Goal: Task Accomplishment & Management: Manage account settings

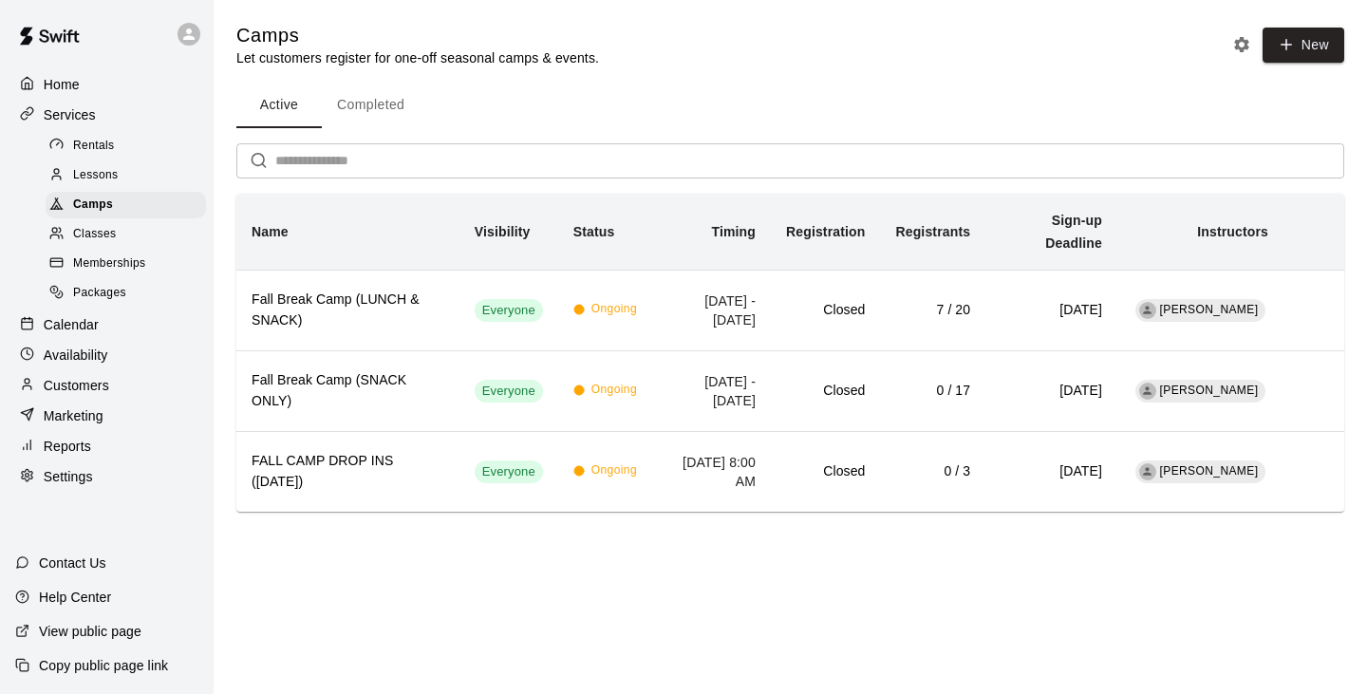
click at [94, 329] on p "Calendar" at bounding box center [71, 324] width 55 height 19
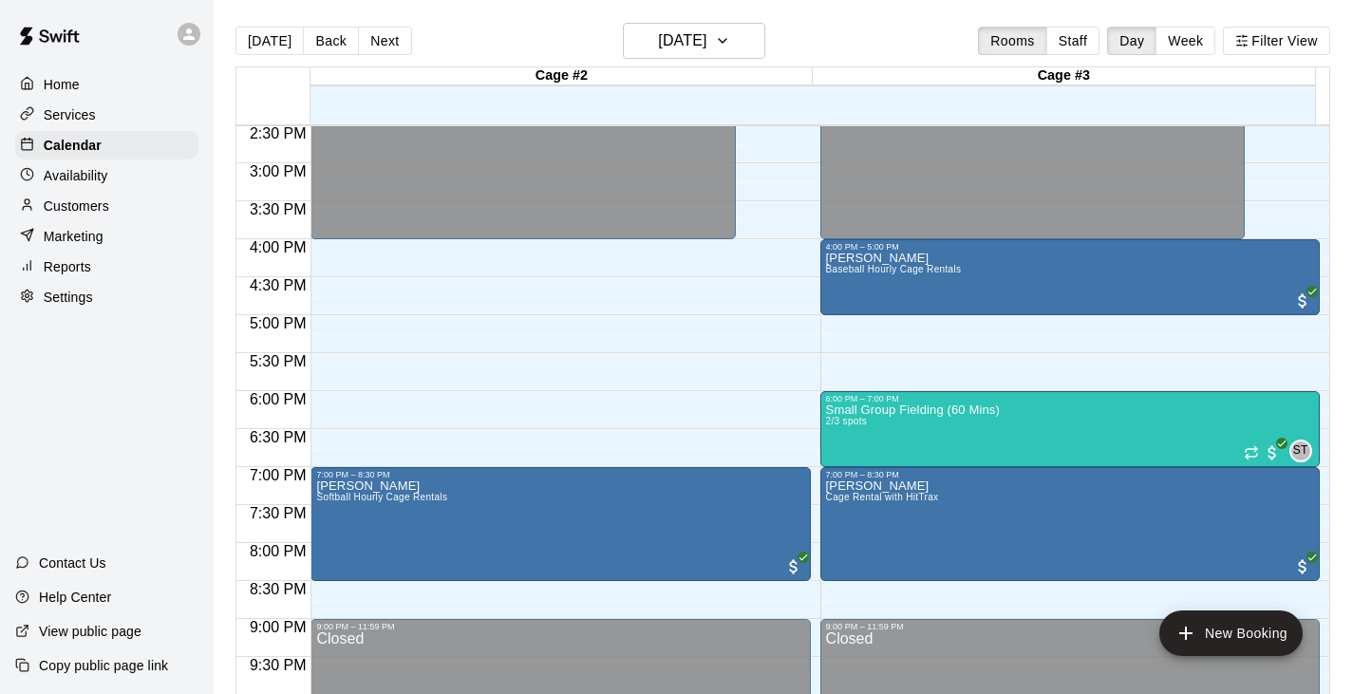
scroll to position [1125, 0]
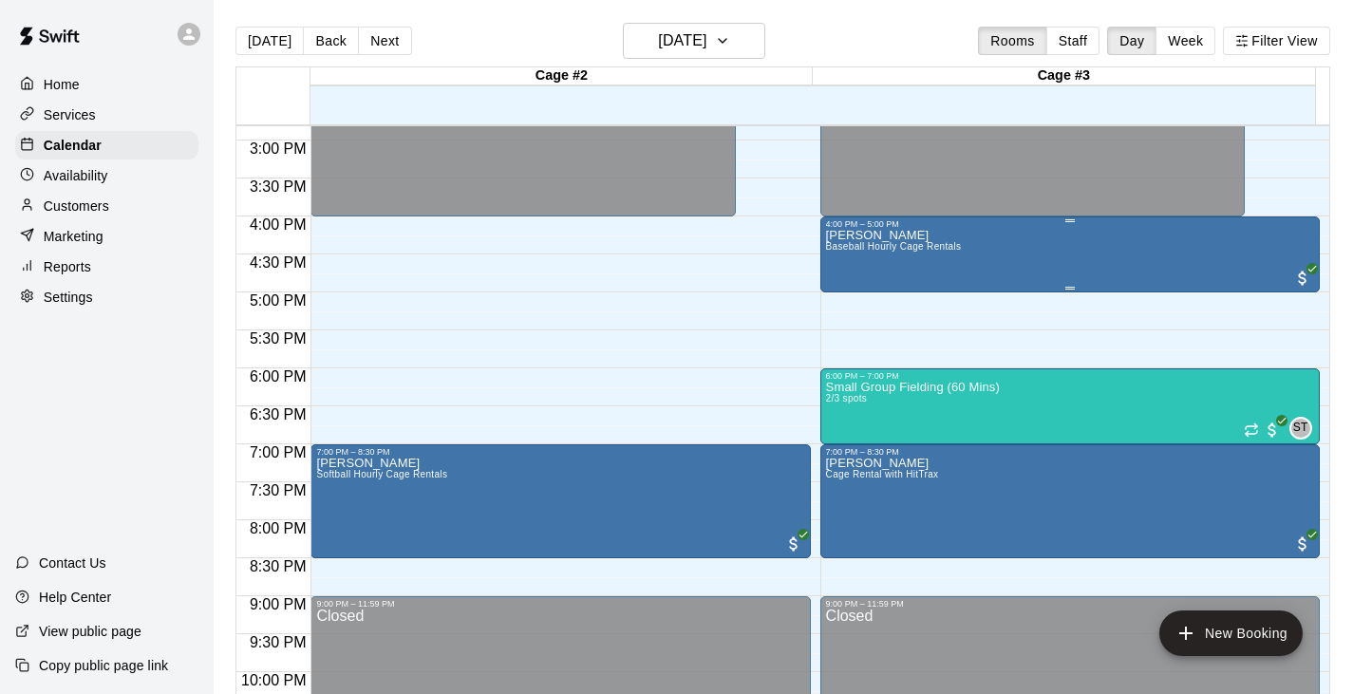
click at [881, 267] on div "[PERSON_NAME] Baseball Hourly Cage Rentals" at bounding box center [894, 576] width 136 height 694
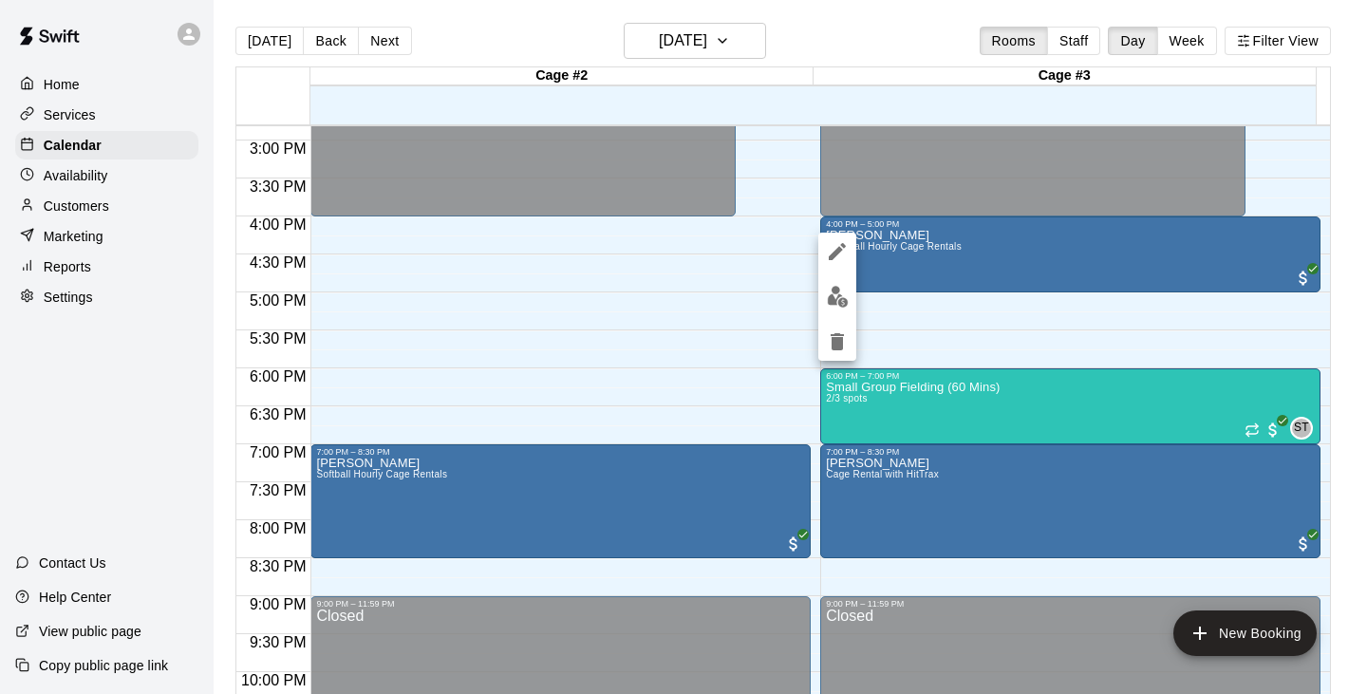
click at [825, 302] on button "edit" at bounding box center [837, 296] width 38 height 37
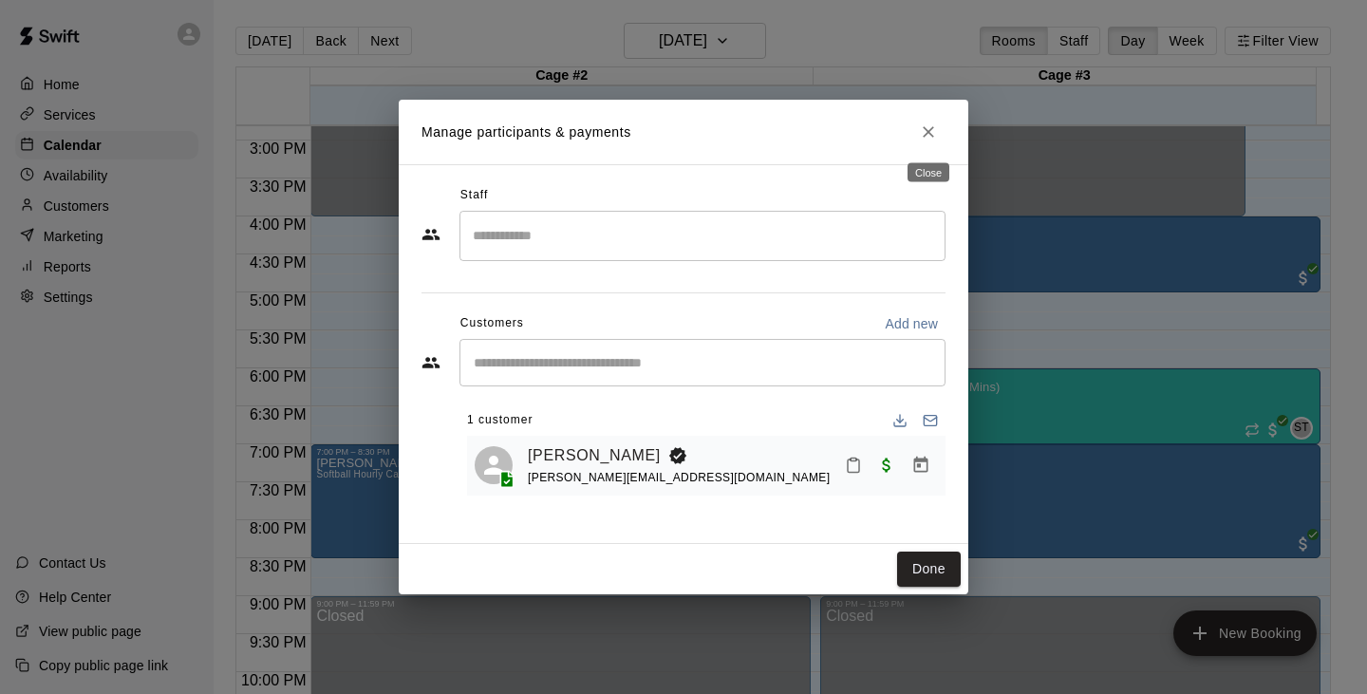
click at [929, 142] on button "Close" at bounding box center [928, 132] width 34 height 34
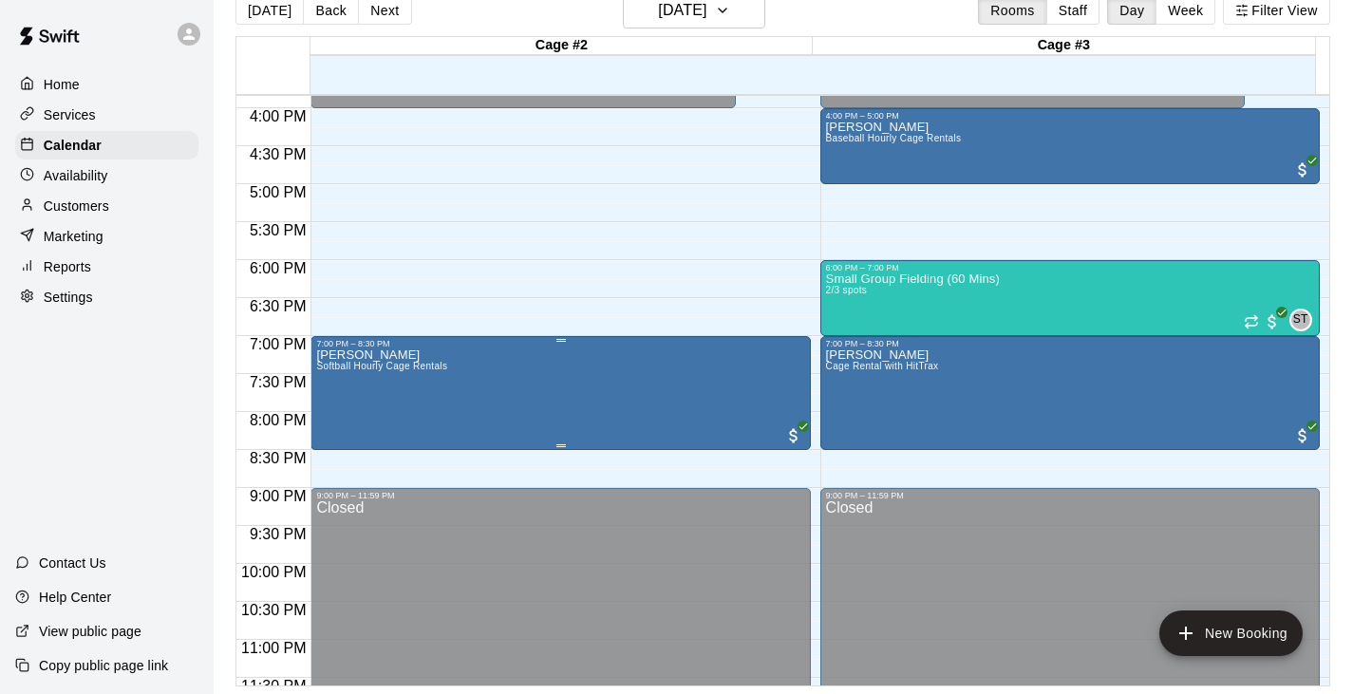
scroll to position [1235, 0]
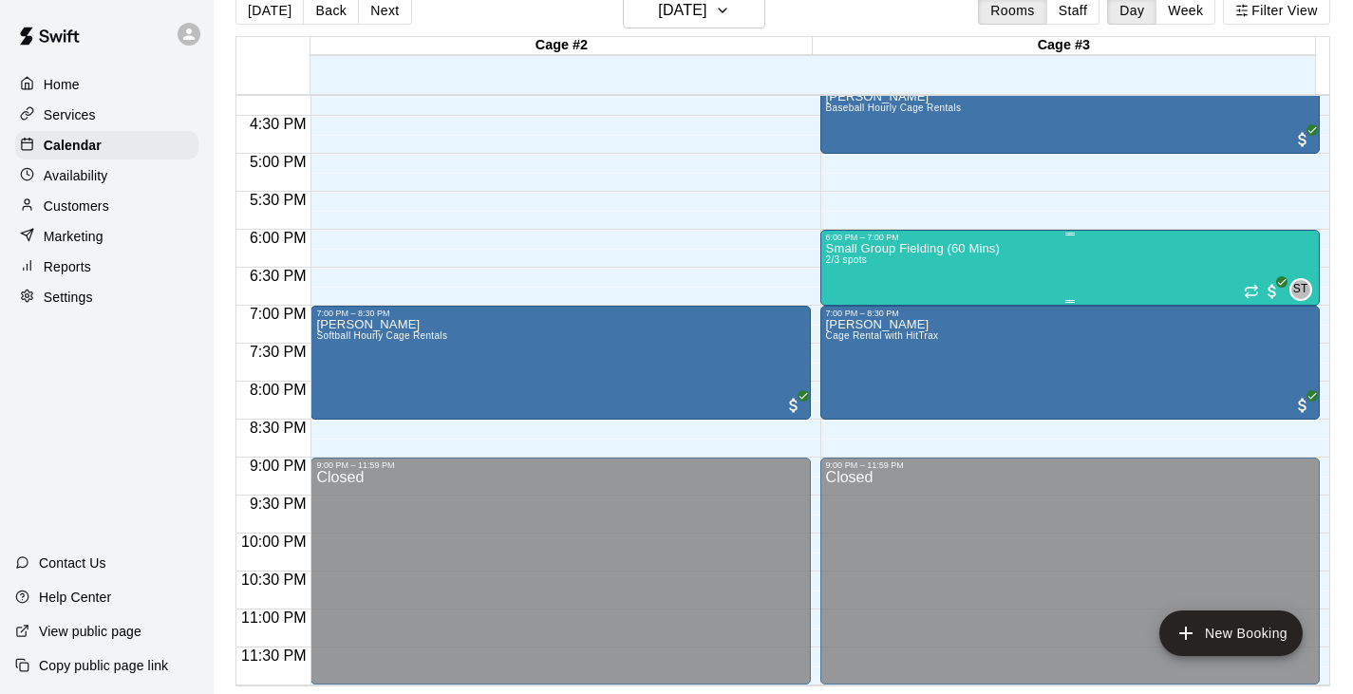
click at [962, 249] on p "Small Group Fielding (60 Mins)" at bounding box center [913, 249] width 174 height 0
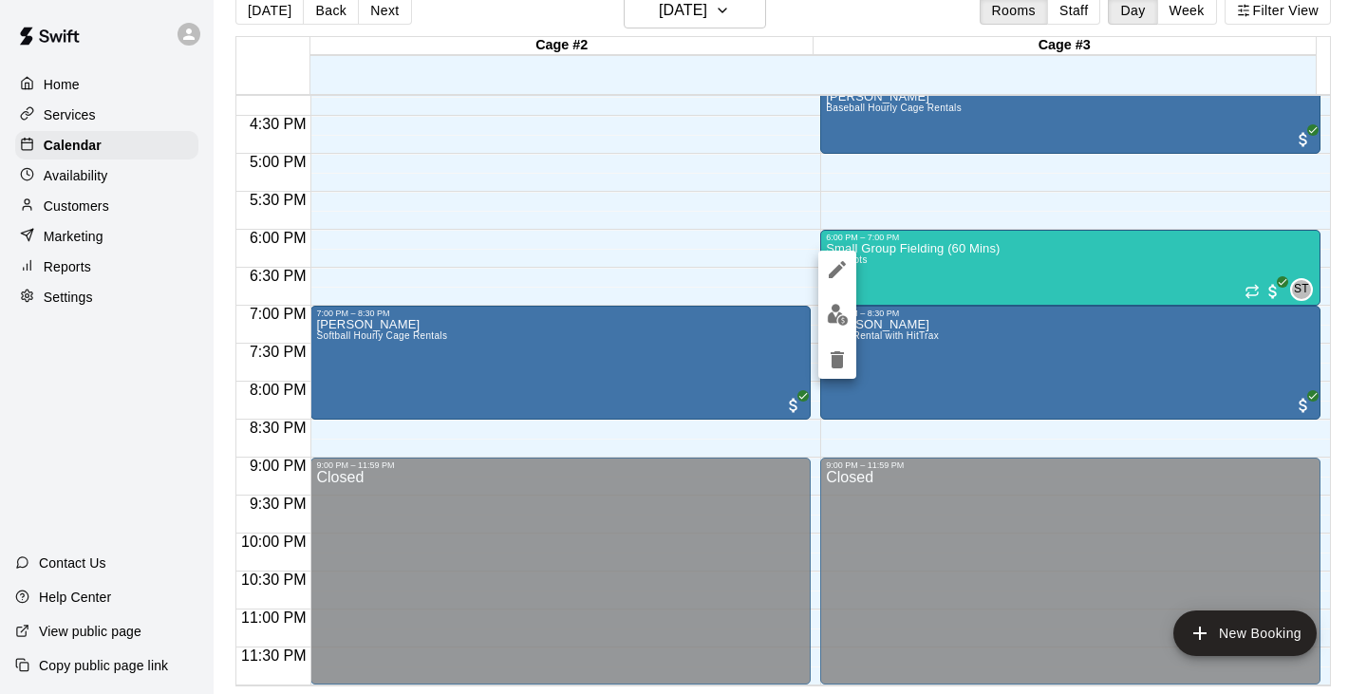
click at [598, 111] on div at bounding box center [683, 347] width 1367 height 694
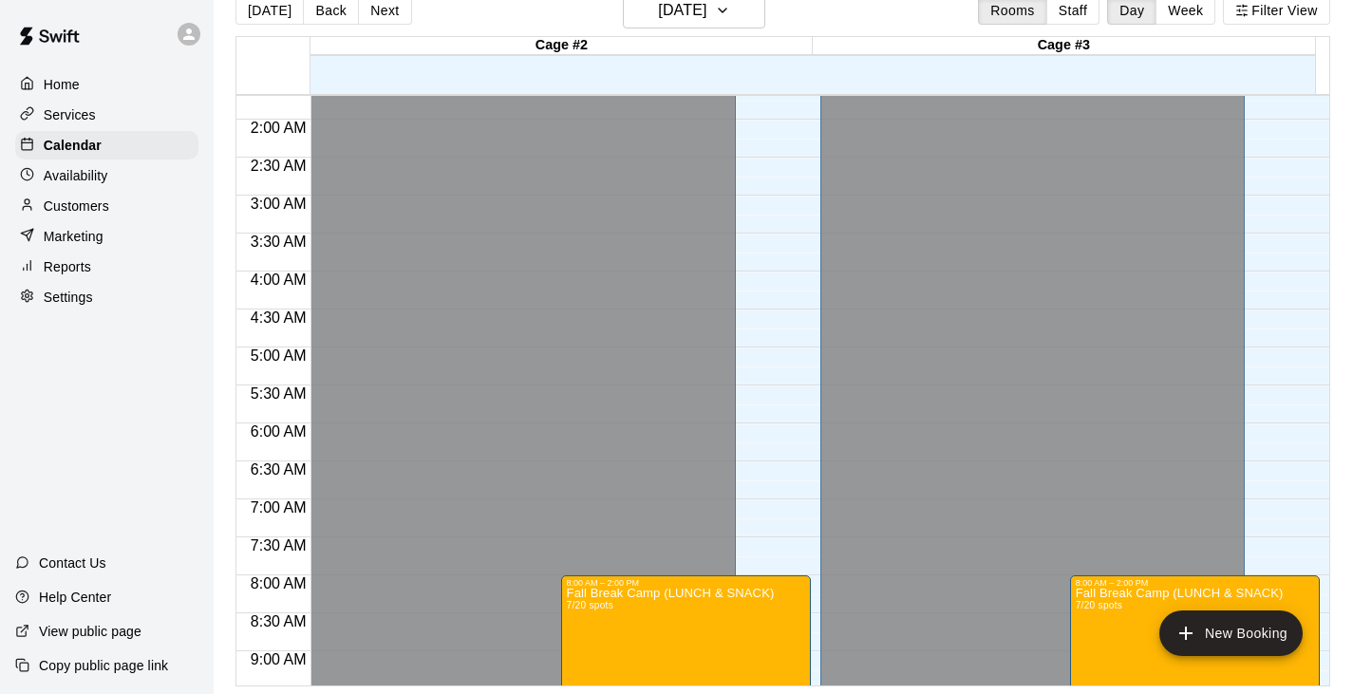
scroll to position [0, 0]
